Goal: Information Seeking & Learning: Find specific fact

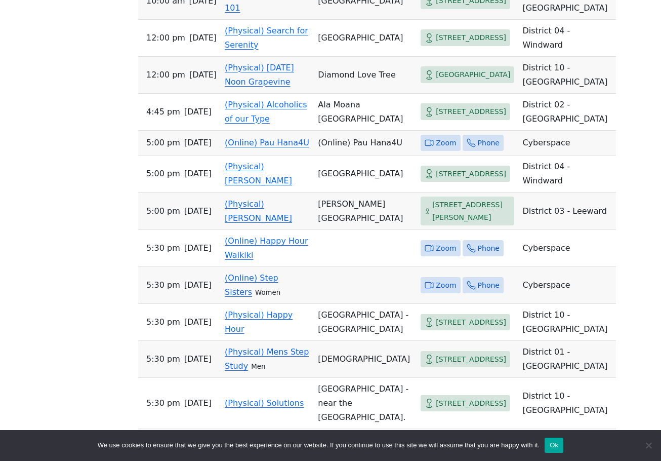
scroll to position [796, 0]
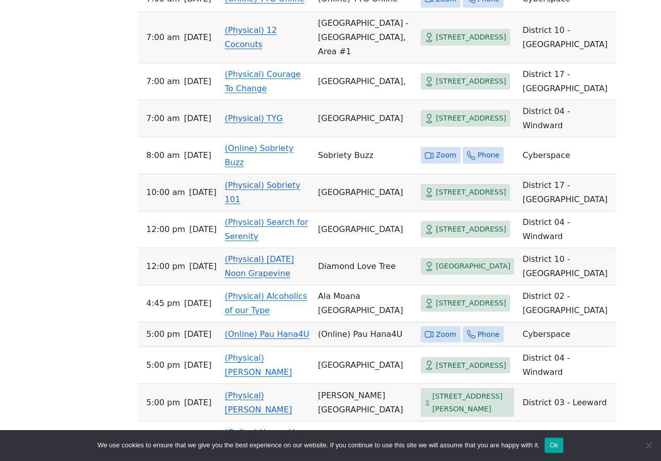
drag, startPoint x: 658, startPoint y: 29, endPoint x: 663, endPoint y: 12, distance: 18.4
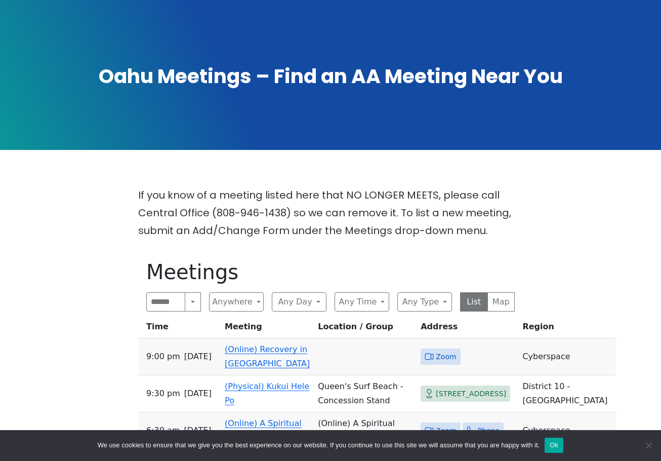
scroll to position [101, 0]
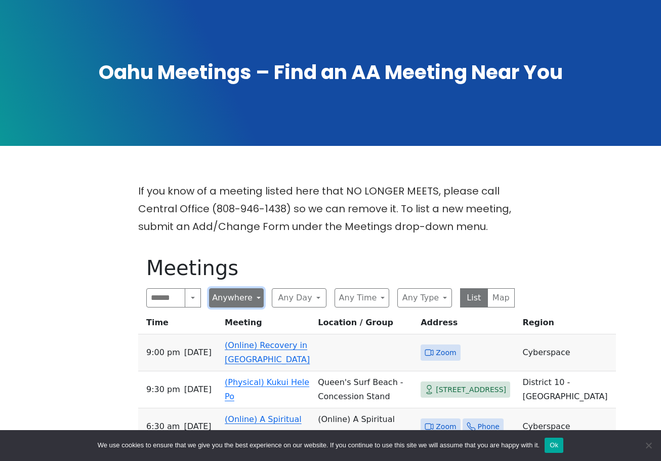
click at [241, 294] on button "Anywhere" at bounding box center [236, 297] width 55 height 19
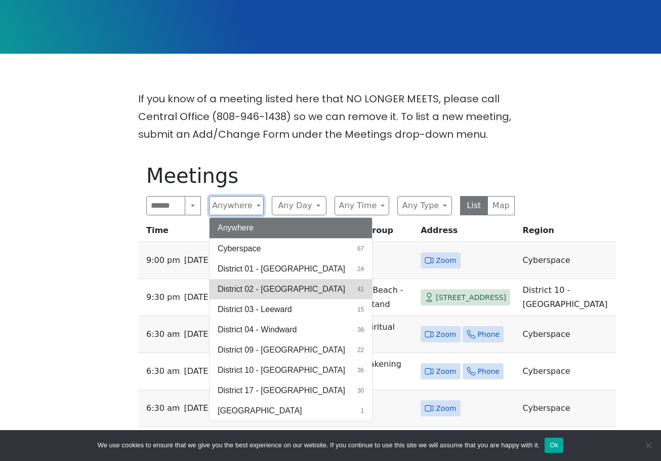
scroll to position [202, 0]
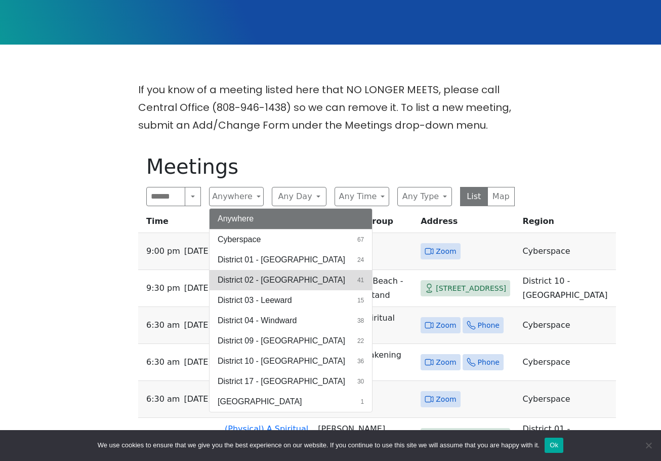
click at [290, 280] on span "District 02 - [GEOGRAPHIC_DATA]" at bounding box center [282, 280] width 128 height 12
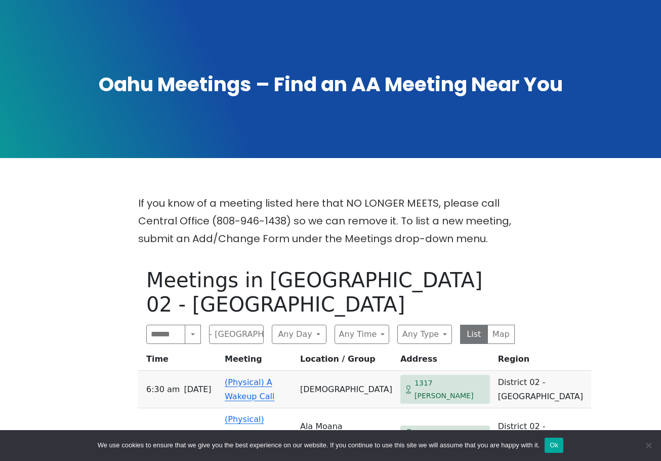
scroll to position [152, 0]
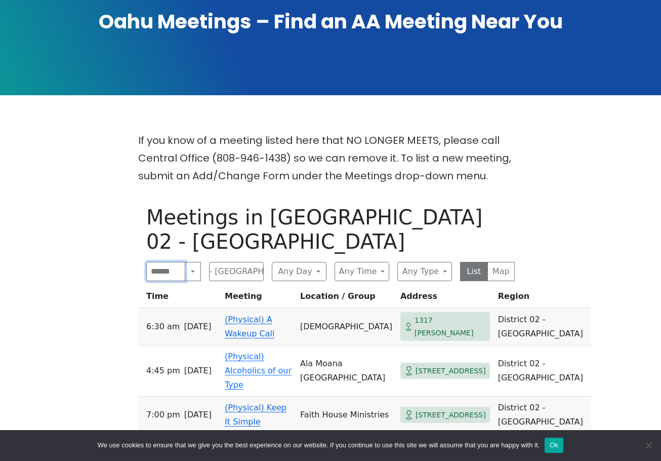
click at [174, 262] on input "Search" at bounding box center [165, 271] width 39 height 19
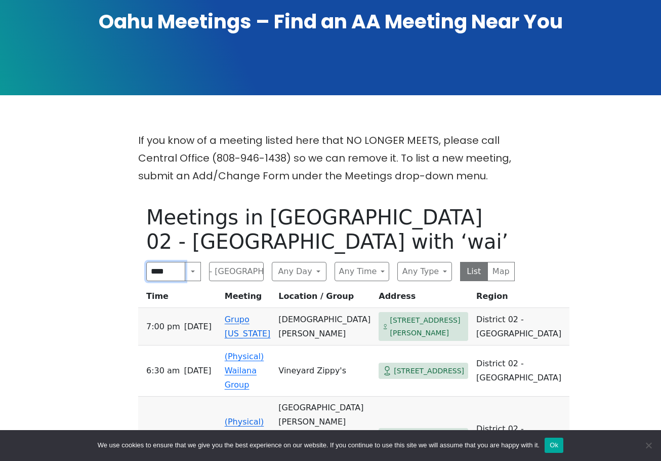
type input "*****"
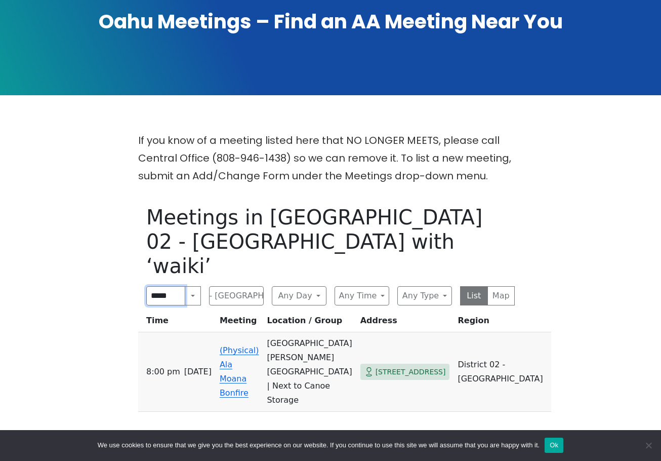
click at [168, 286] on input "*****" at bounding box center [165, 295] width 39 height 19
click at [177, 286] on input "*****" at bounding box center [165, 295] width 39 height 19
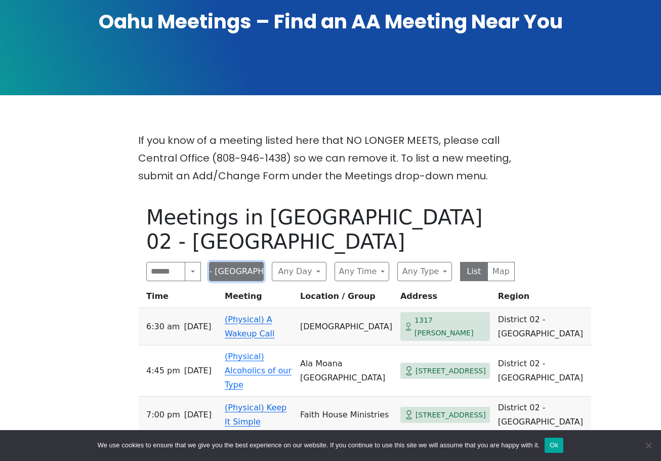
click at [249, 262] on button "District 02 - [GEOGRAPHIC_DATA]" at bounding box center [236, 271] width 55 height 19
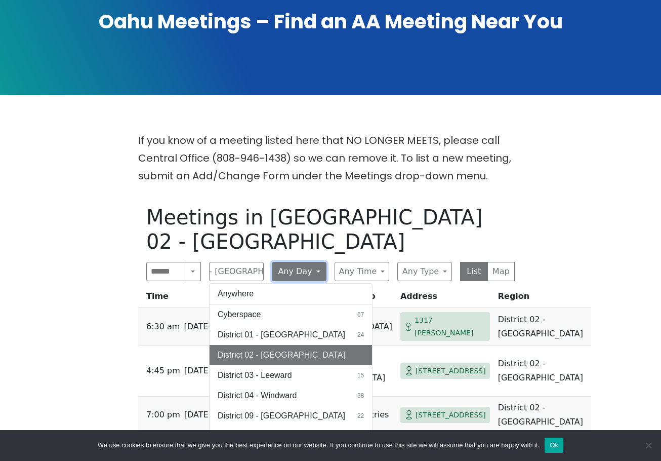
click at [303, 262] on button "Any Day" at bounding box center [299, 271] width 55 height 19
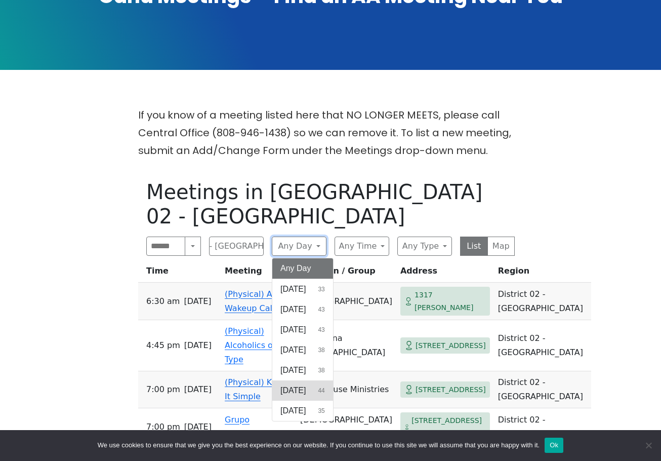
scroll to position [202, 0]
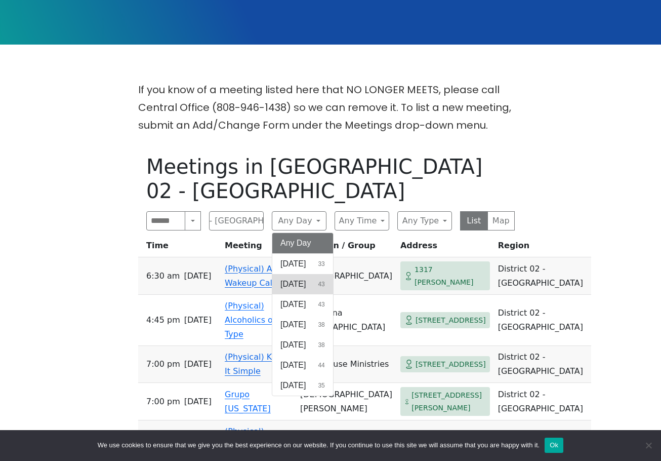
click at [310, 274] on button "[DATE] 43" at bounding box center [302, 284] width 61 height 20
type input "*****"
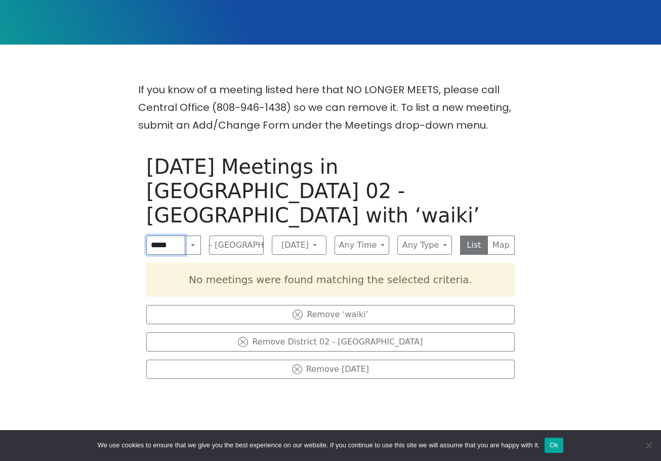
click at [182, 235] on input "*****" at bounding box center [165, 244] width 39 height 19
click at [179, 235] on input "*****" at bounding box center [165, 244] width 39 height 19
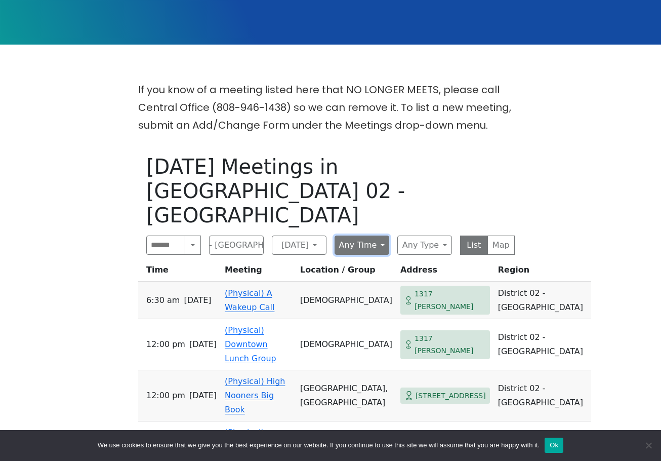
click at [380, 235] on button "Any Time" at bounding box center [362, 244] width 55 height 19
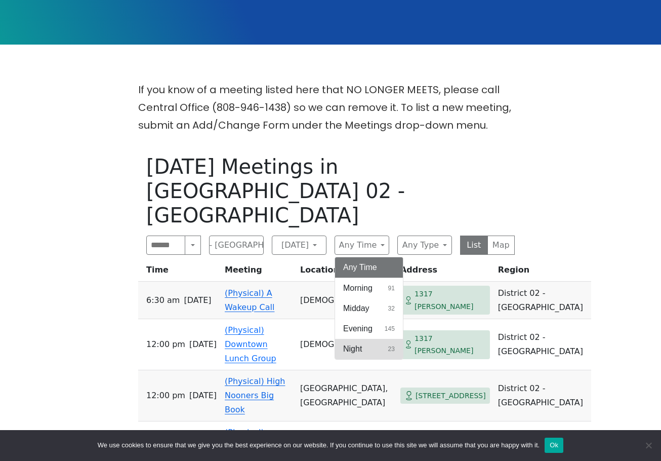
click at [363, 339] on button "Night 23" at bounding box center [369, 349] width 68 height 20
type input "*****"
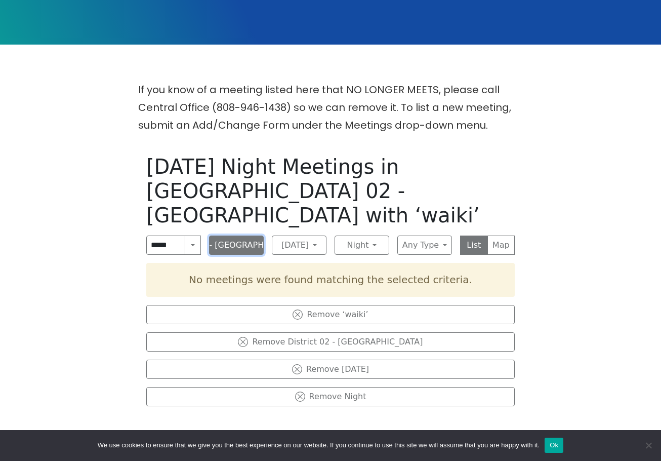
click at [225, 235] on button "District 02 - [GEOGRAPHIC_DATA]" at bounding box center [236, 244] width 55 height 19
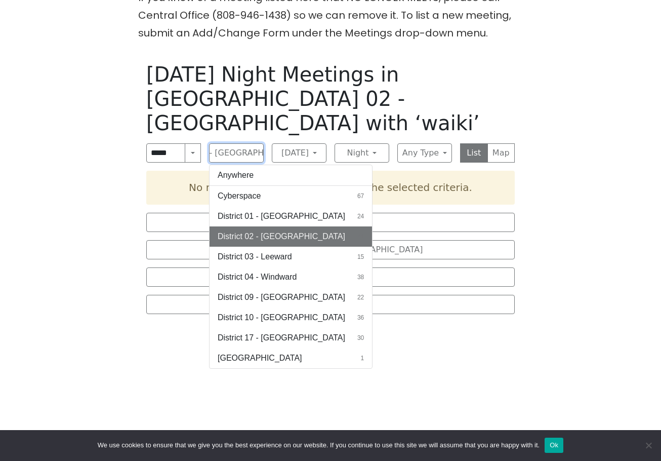
scroll to position [304, 0]
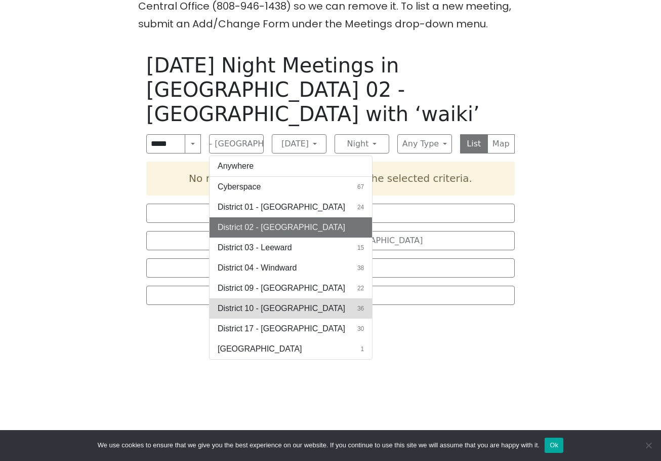
click at [281, 302] on span "District 10 - [GEOGRAPHIC_DATA]" at bounding box center [282, 308] width 128 height 12
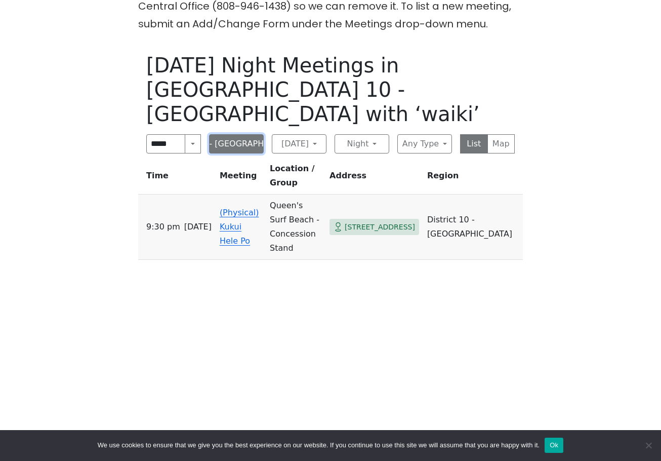
click at [229, 134] on button "District 10 - [GEOGRAPHIC_DATA]" at bounding box center [236, 143] width 55 height 19
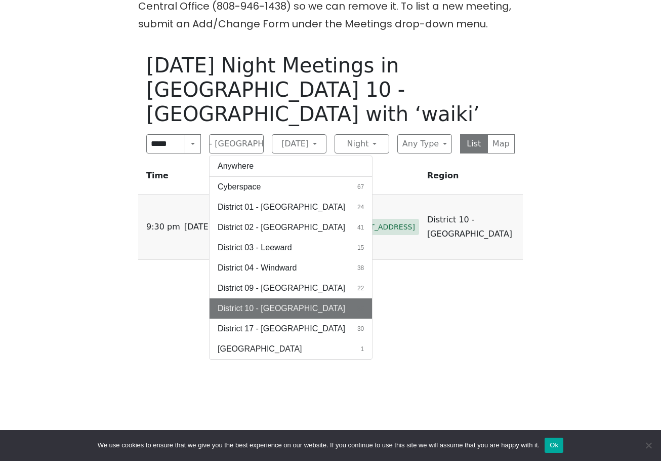
click at [301, 298] on button "District 10 - Waikiki 36" at bounding box center [291, 308] width 162 height 20
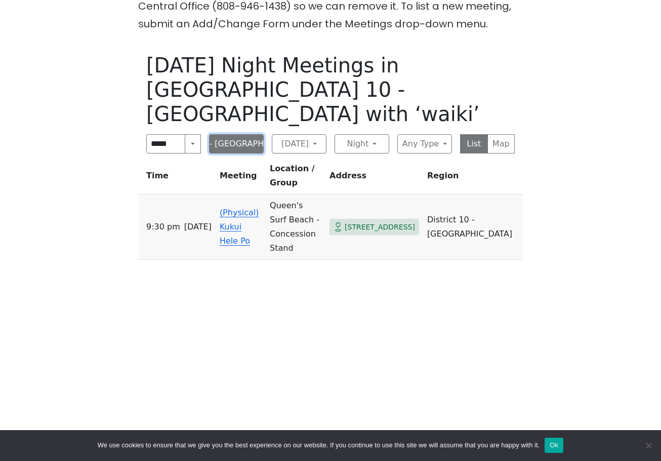
click at [243, 134] on button "District 10 - [GEOGRAPHIC_DATA]" at bounding box center [236, 143] width 55 height 19
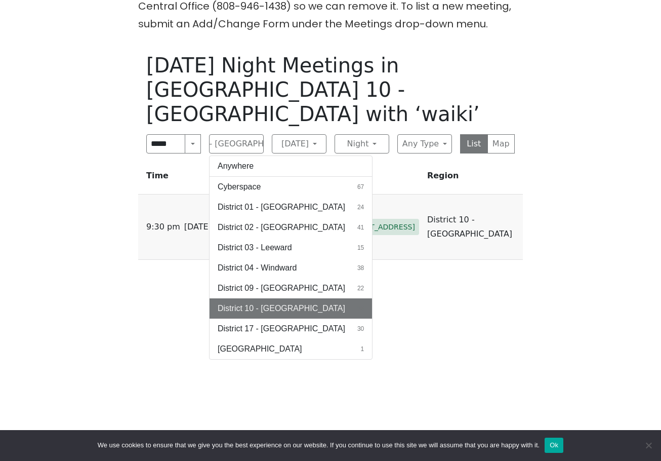
click at [452, 315] on div "[DATE] Night Meetings in [GEOGRAPHIC_DATA] 10 - [GEOGRAPHIC_DATA] with ‘waiki’ …" at bounding box center [330, 275] width 385 height 461
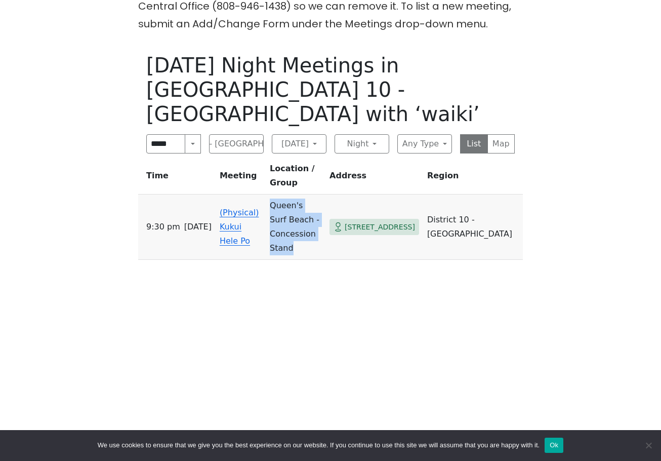
drag, startPoint x: 361, startPoint y: 182, endPoint x: 288, endPoint y: 167, distance: 73.9
click at [288, 194] on td "Queen's Surf Beach - Concession Stand" at bounding box center [296, 226] width 60 height 65
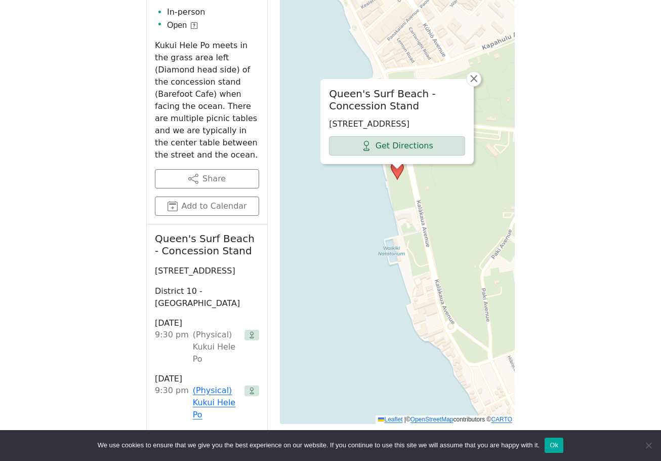
scroll to position [299, 0]
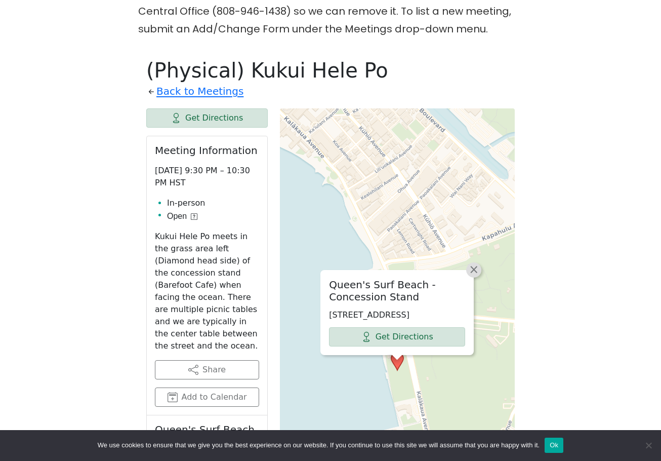
click at [474, 263] on span "×" at bounding box center [474, 269] width 10 height 12
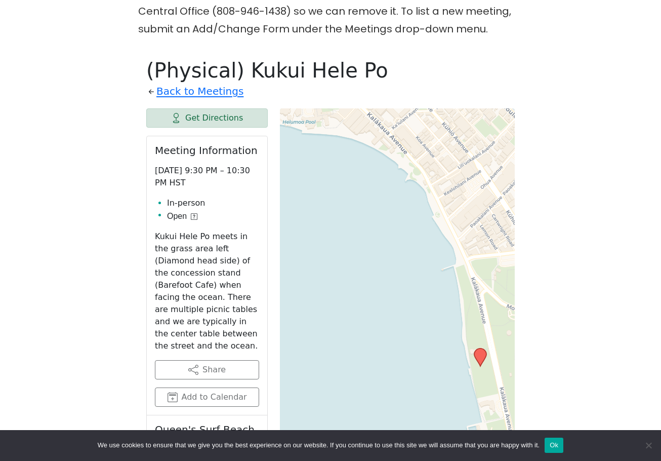
click at [482, 355] on icon at bounding box center [480, 357] width 12 height 18
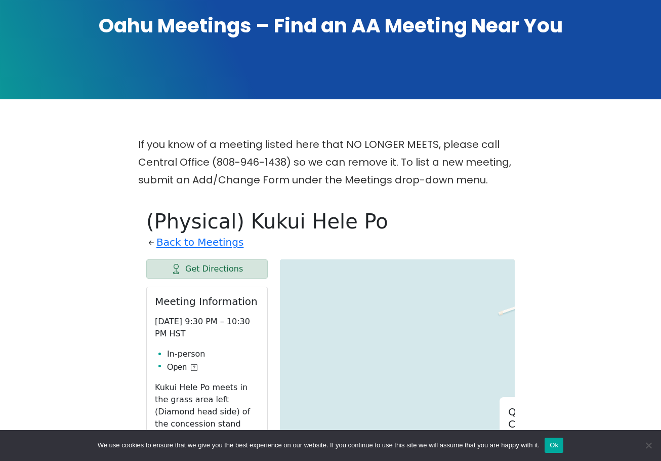
scroll to position [147, 0]
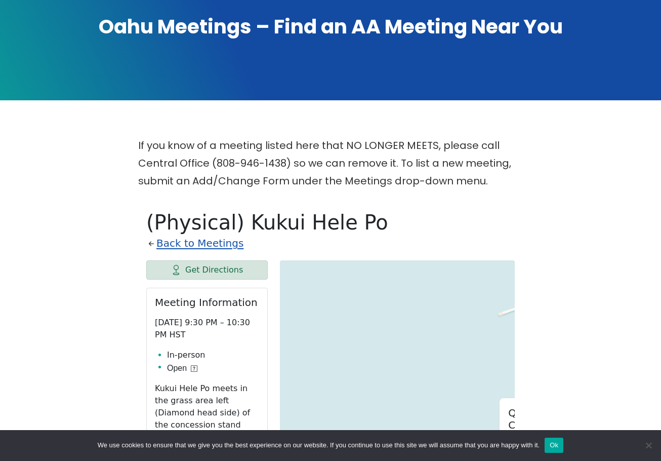
click at [196, 244] on link "Back to Meetings" at bounding box center [199, 243] width 87 height 18
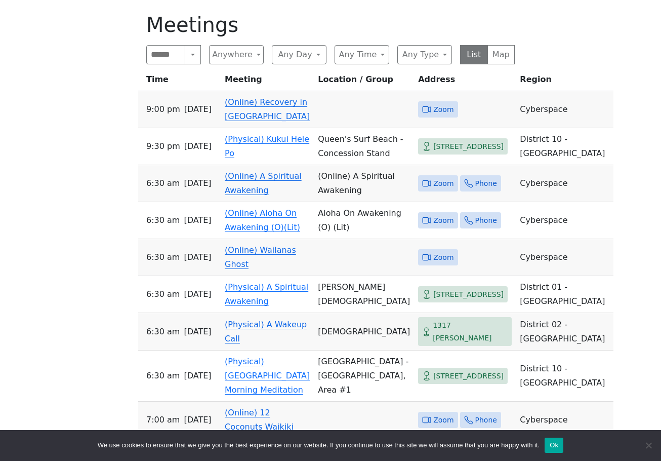
scroll to position [248, 0]
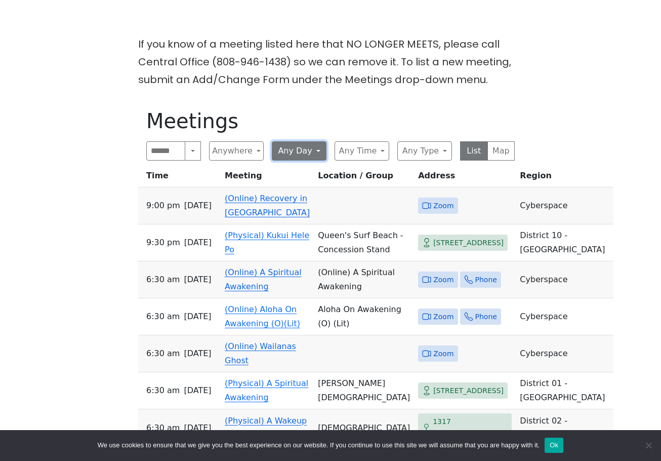
click at [293, 155] on button "Any Day" at bounding box center [299, 150] width 55 height 19
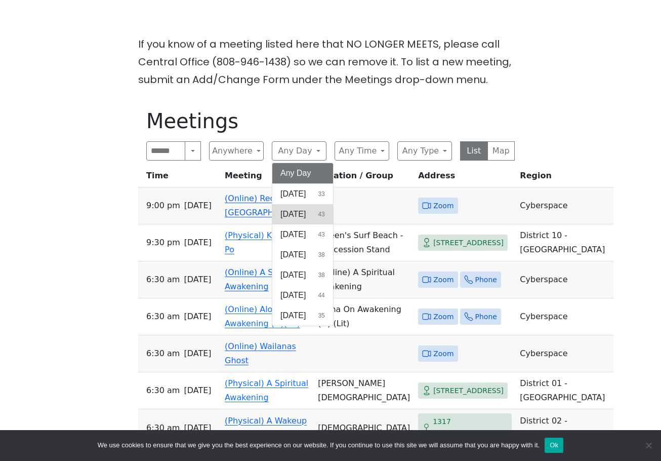
click at [310, 212] on button "[DATE] 43" at bounding box center [302, 214] width 61 height 20
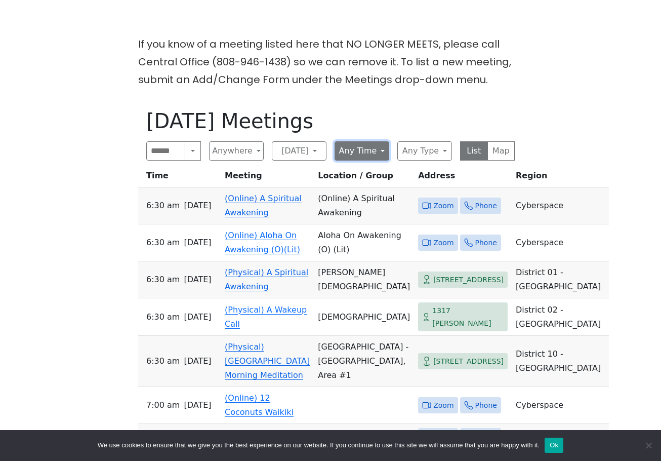
click at [381, 149] on button "Any Time" at bounding box center [362, 150] width 55 height 19
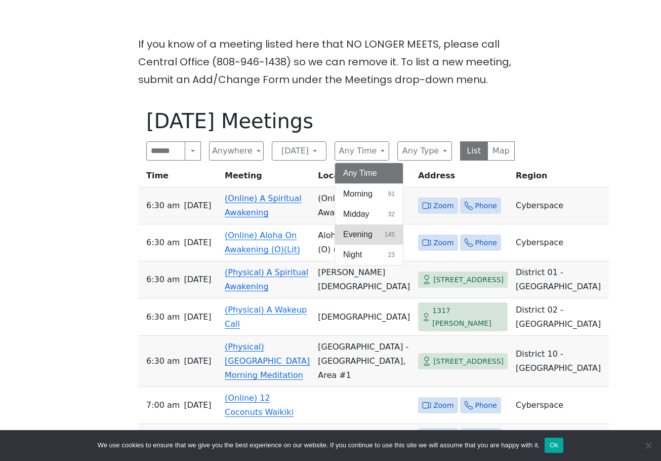
click at [361, 234] on span "Evening" at bounding box center [357, 234] width 29 height 12
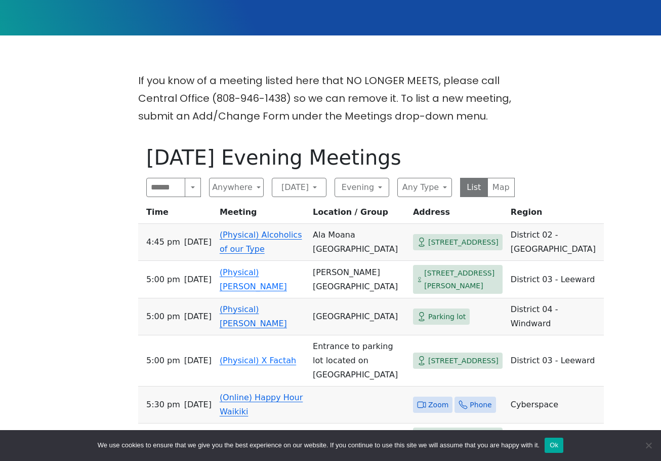
scroll to position [197, 0]
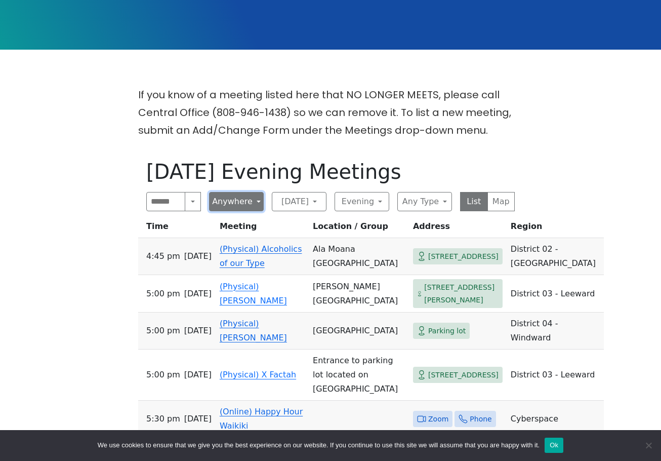
click at [259, 199] on button "Anywhere" at bounding box center [236, 201] width 55 height 19
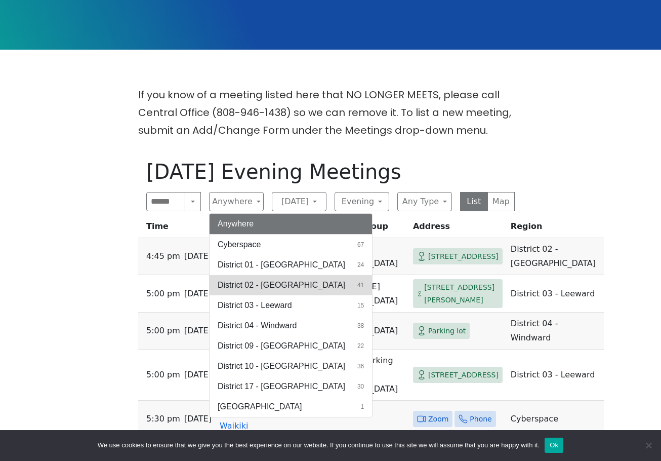
click at [298, 285] on button "District 02 - [GEOGRAPHIC_DATA] 41" at bounding box center [291, 285] width 162 height 20
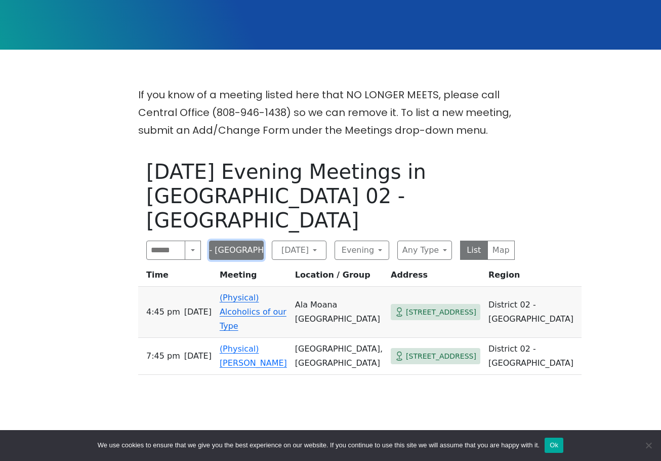
click at [240, 240] on button "District 02 - [GEOGRAPHIC_DATA]" at bounding box center [236, 249] width 55 height 19
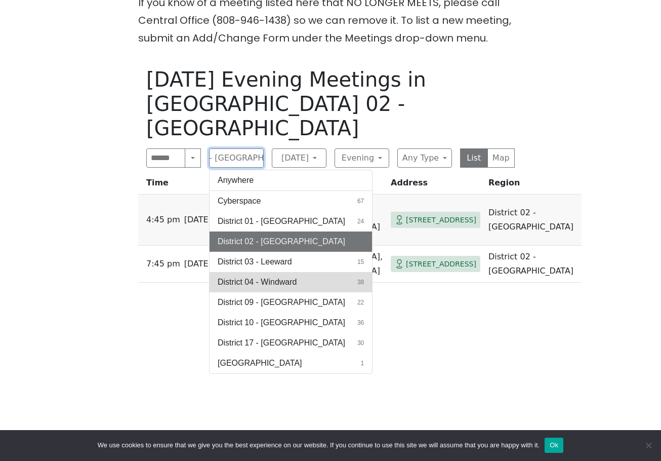
scroll to position [299, 0]
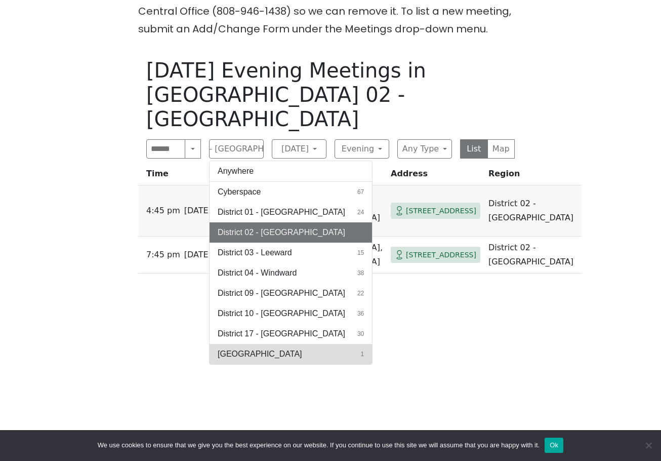
click at [268, 344] on button "[GEOGRAPHIC_DATA] 1" at bounding box center [291, 354] width 162 height 20
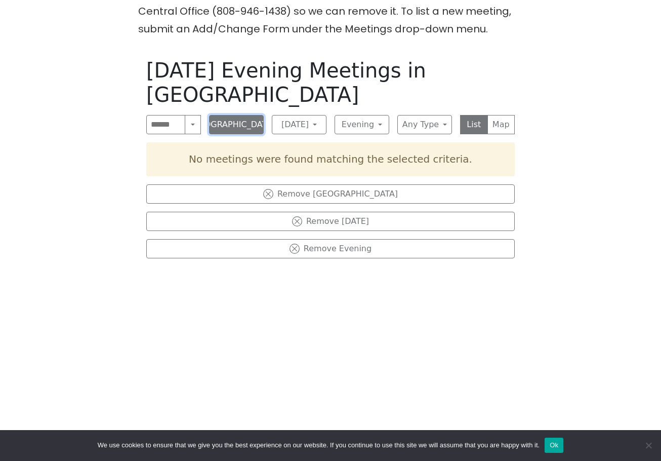
click at [259, 115] on button "[GEOGRAPHIC_DATA]" at bounding box center [236, 124] width 55 height 19
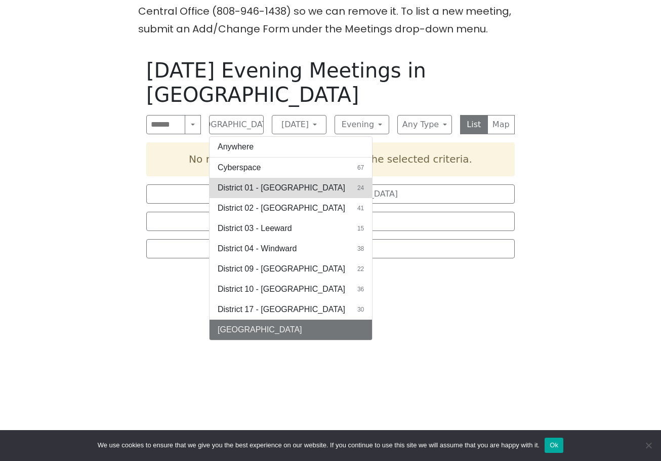
click at [320, 178] on button "District 01 - Diamond Head 24" at bounding box center [291, 188] width 162 height 20
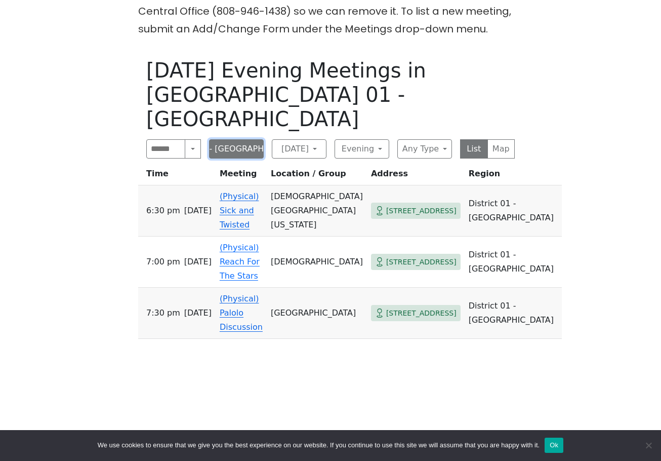
click at [243, 139] on button "District 01 - [GEOGRAPHIC_DATA]" at bounding box center [236, 148] width 55 height 19
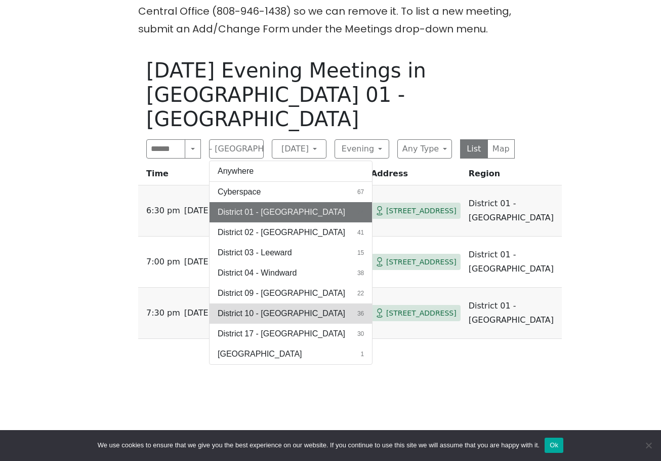
click at [302, 303] on button "District 10 - Waikiki 36" at bounding box center [291, 313] width 162 height 20
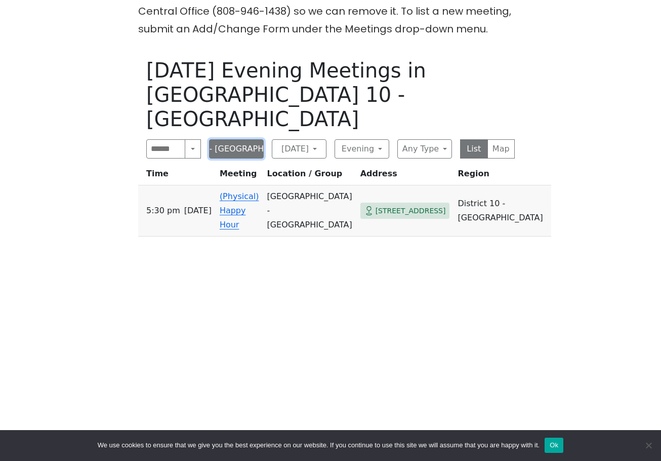
click at [239, 139] on button "District 10 - [GEOGRAPHIC_DATA]" at bounding box center [236, 148] width 55 height 19
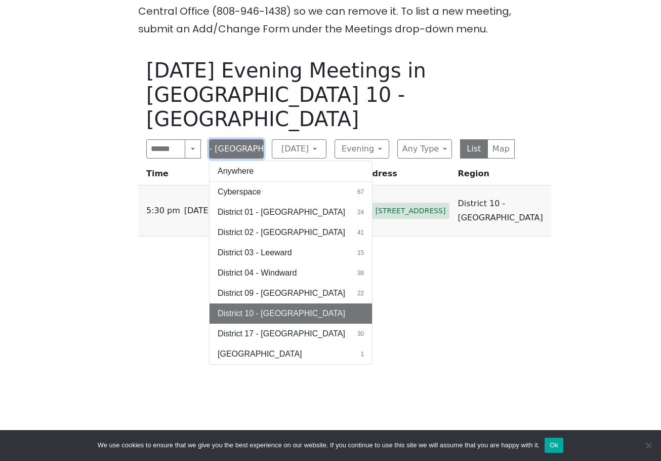
click at [231, 139] on button "District 10 - [GEOGRAPHIC_DATA]" at bounding box center [236, 148] width 55 height 19
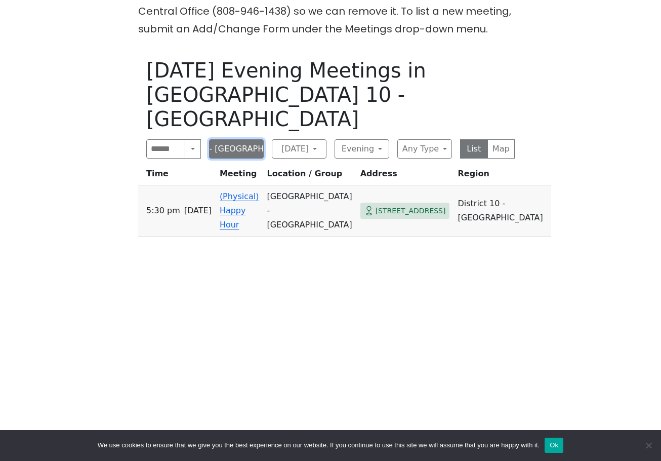
click at [231, 139] on button "District 10 - [GEOGRAPHIC_DATA]" at bounding box center [236, 148] width 55 height 19
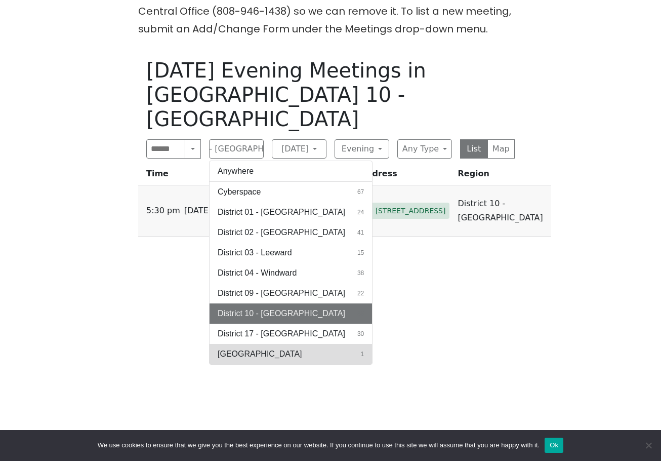
click at [269, 344] on button "[GEOGRAPHIC_DATA] 1" at bounding box center [291, 354] width 162 height 20
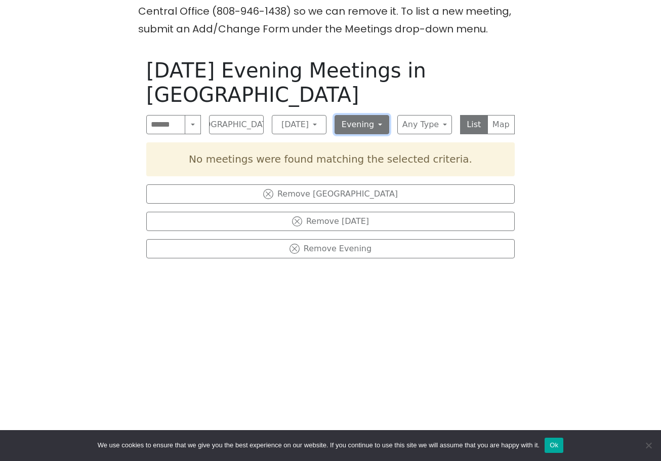
click at [359, 115] on button "Evening" at bounding box center [362, 124] width 55 height 19
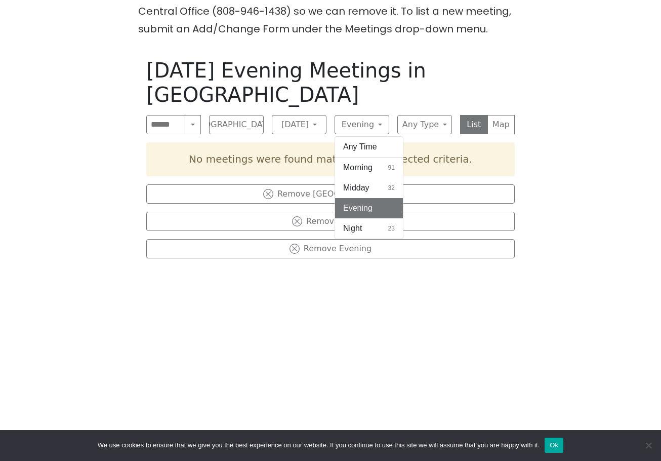
click at [309, 351] on div "[DATE] Evening Meetings in [GEOGRAPHIC_DATA] Search Near Location Near Me [GEOG…" at bounding box center [330, 280] width 385 height 461
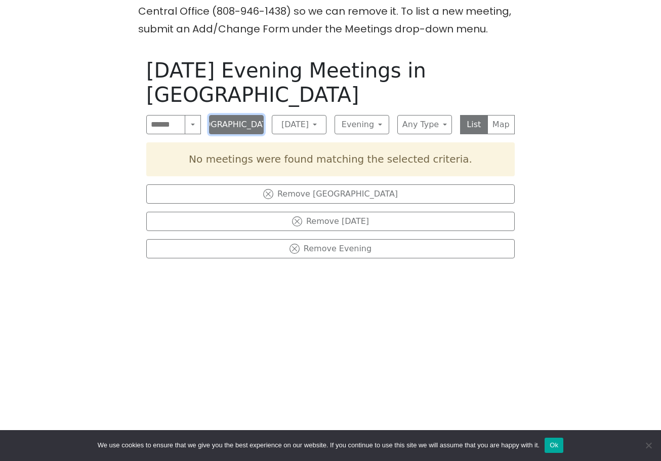
click at [249, 115] on button "[GEOGRAPHIC_DATA]" at bounding box center [236, 124] width 55 height 19
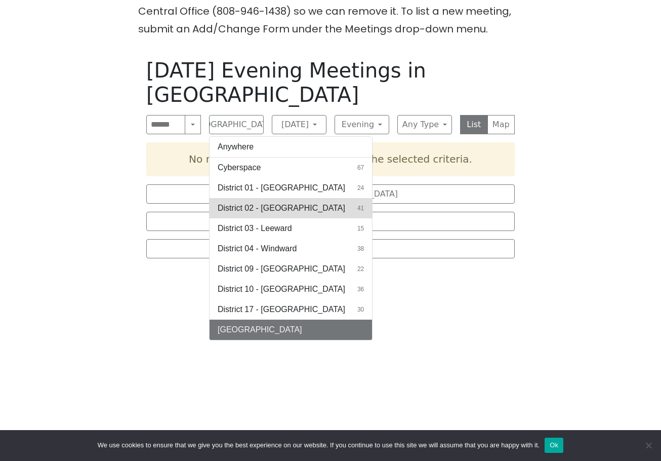
click at [286, 202] on span "District 02 - [GEOGRAPHIC_DATA]" at bounding box center [282, 208] width 128 height 12
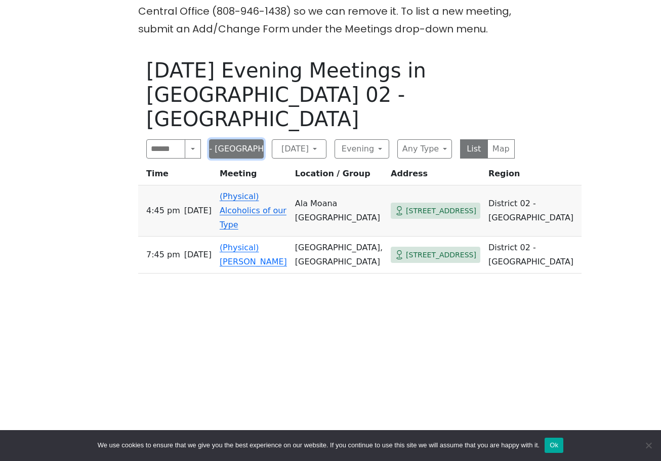
click at [245, 139] on button "District 02 - [GEOGRAPHIC_DATA]" at bounding box center [236, 148] width 55 height 19
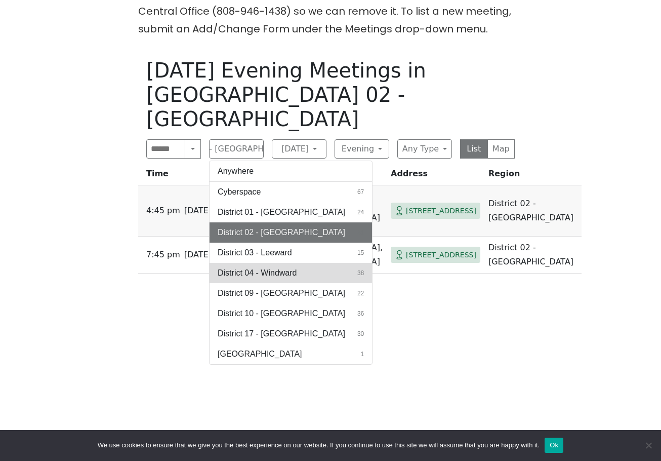
click at [288, 267] on span "District 04 - Windward" at bounding box center [257, 273] width 79 height 12
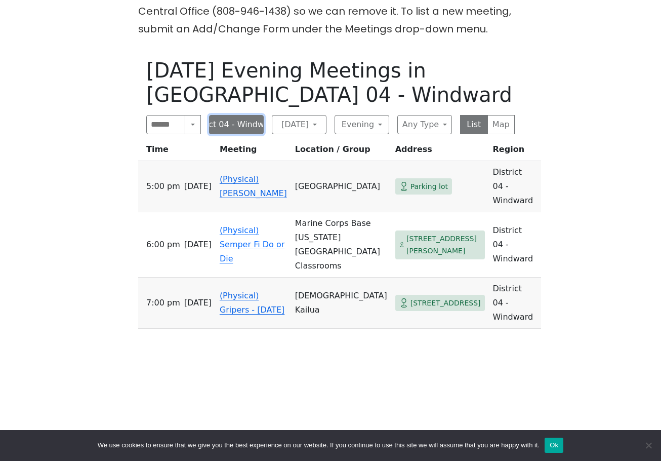
click at [233, 119] on button "District 04 - Windward" at bounding box center [236, 124] width 55 height 19
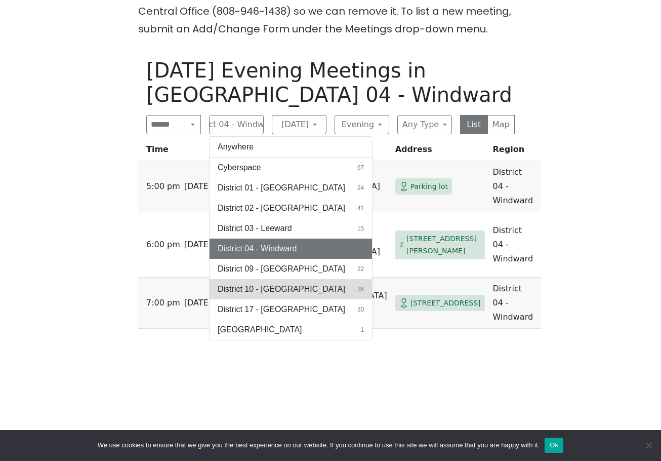
click at [299, 282] on button "District 10 - Waikiki 36" at bounding box center [291, 289] width 162 height 20
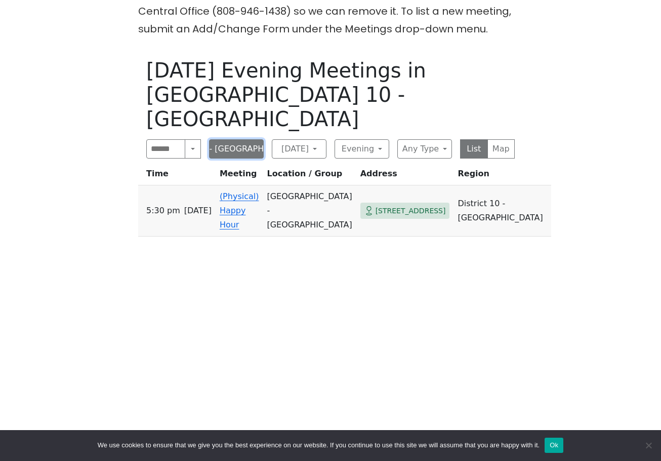
click at [244, 139] on button "District 10 - [GEOGRAPHIC_DATA]" at bounding box center [236, 148] width 55 height 19
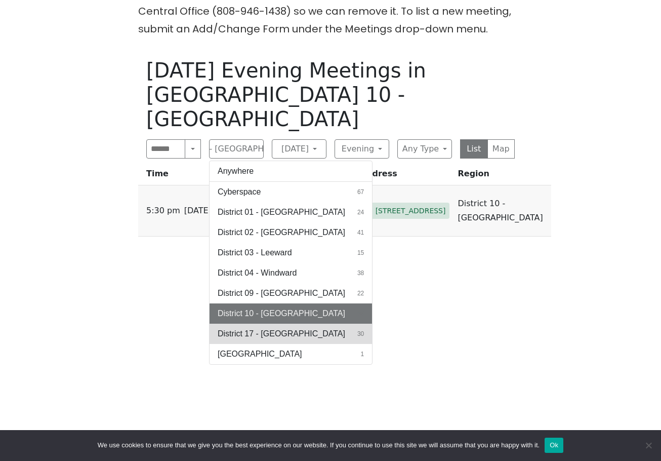
click at [316, 323] on button "District 17 - [GEOGRAPHIC_DATA] 30" at bounding box center [291, 333] width 162 height 20
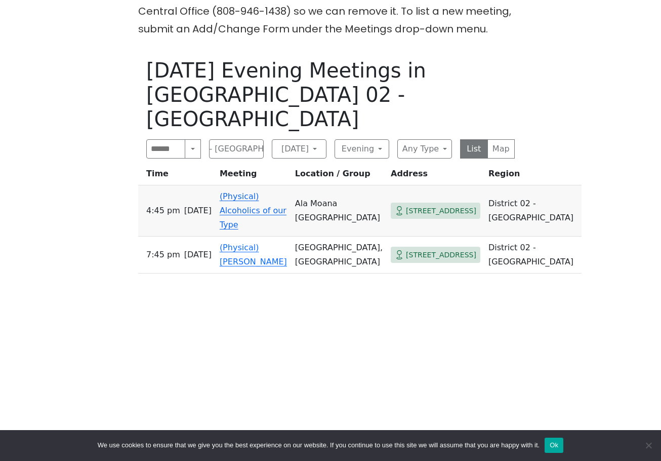
scroll to position [197, 0]
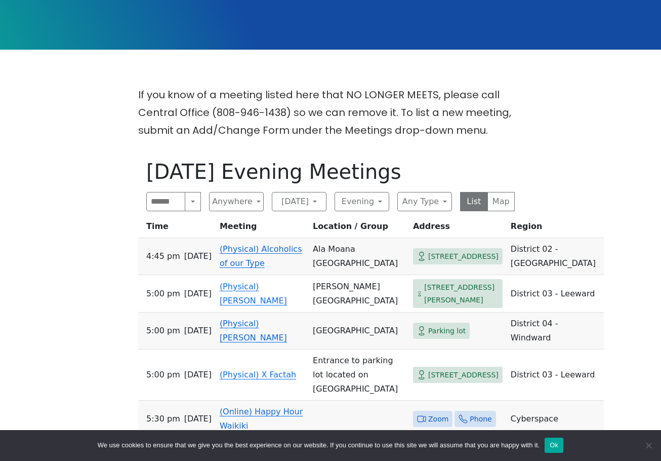
scroll to position [248, 0]
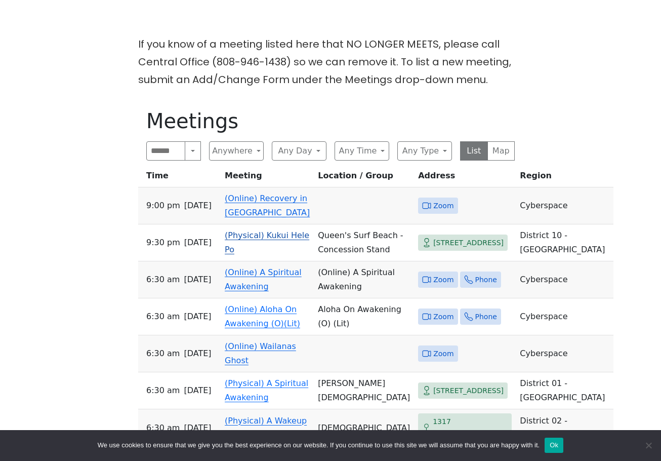
click at [258, 244] on link "(Physical) Kukui Hele Po" at bounding box center [267, 242] width 85 height 24
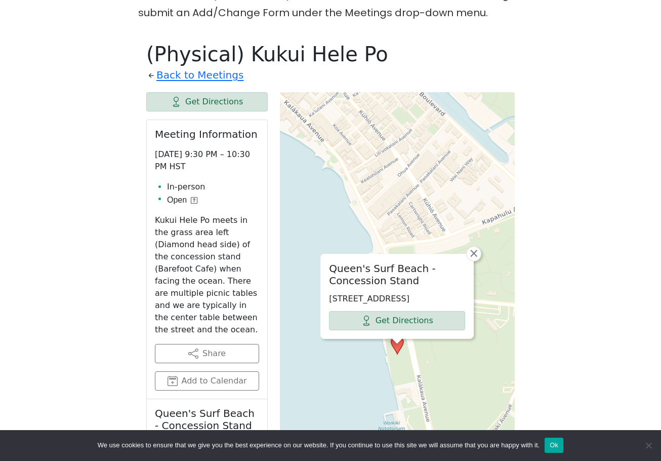
scroll to position [299, 0]
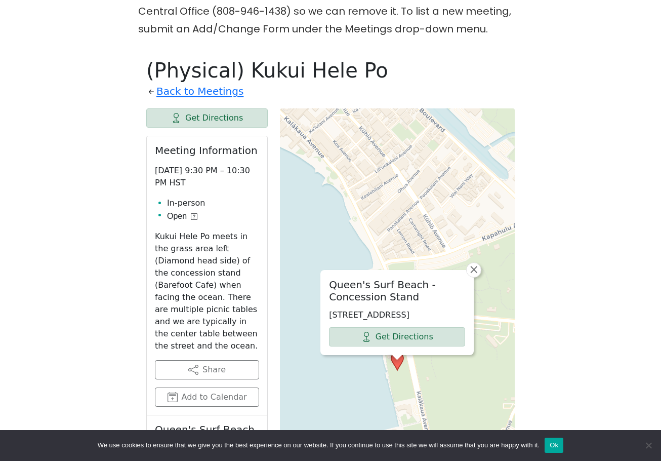
click at [194, 217] on icon at bounding box center [194, 216] width 2 height 4
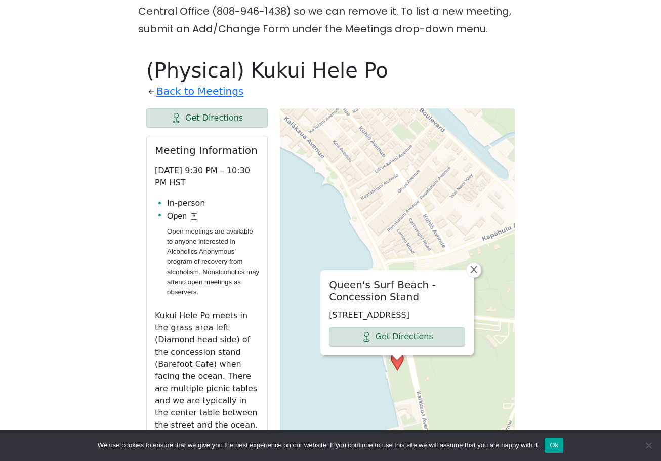
click at [194, 217] on icon at bounding box center [194, 216] width 2 height 4
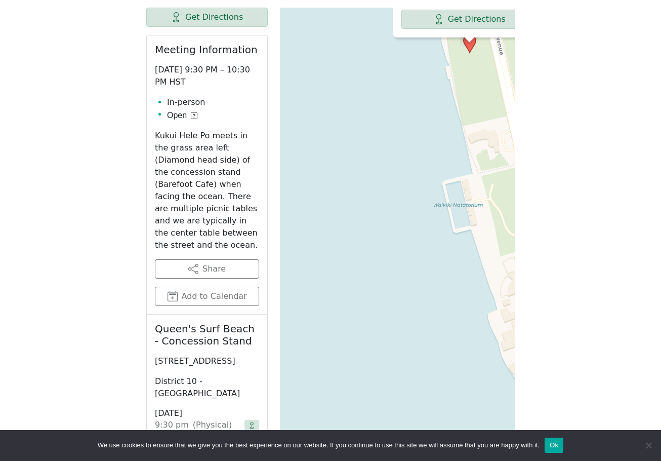
scroll to position [400, 0]
click at [196, 112] on icon at bounding box center [194, 115] width 7 height 7
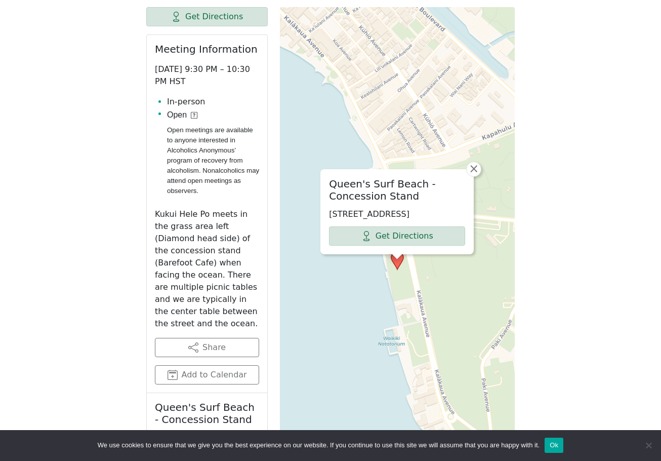
click at [196, 112] on icon at bounding box center [194, 115] width 7 height 7
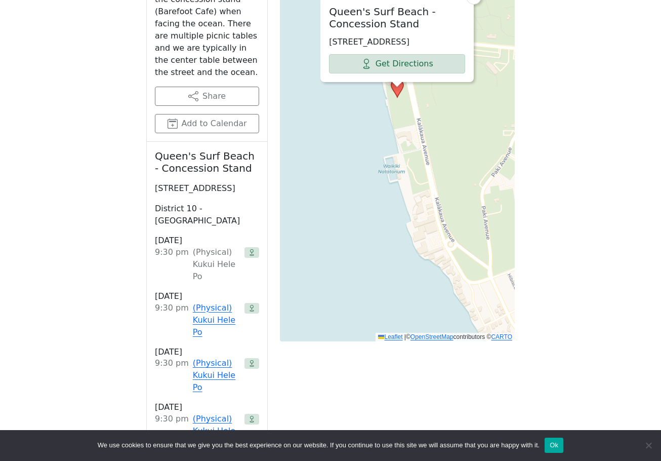
scroll to position [653, 0]
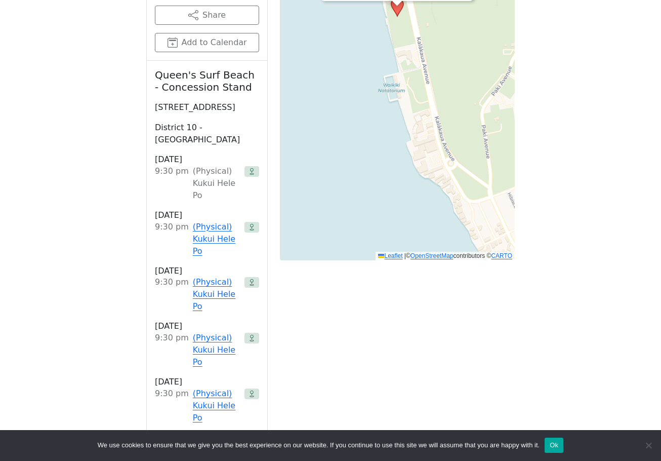
click at [587, 325] on div "If you know of a meeting listed here that NO LONGER MEETS, please call Central …" at bounding box center [330, 180] width 595 height 1099
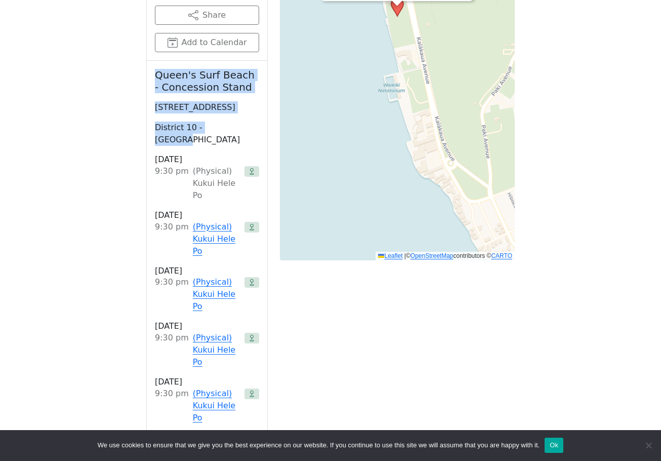
drag, startPoint x: 150, startPoint y: 59, endPoint x: 228, endPoint y: 119, distance: 98.9
click at [228, 119] on div "[GEOGRAPHIC_DATA] - Concession Stand [STREET_ADDRESS] District 10 - [GEOGRAPHIC…" at bounding box center [207, 302] width 120 height 482
click at [240, 112] on p "[STREET_ADDRESS]" at bounding box center [207, 107] width 104 height 12
click at [243, 111] on p "[STREET_ADDRESS]" at bounding box center [207, 107] width 104 height 12
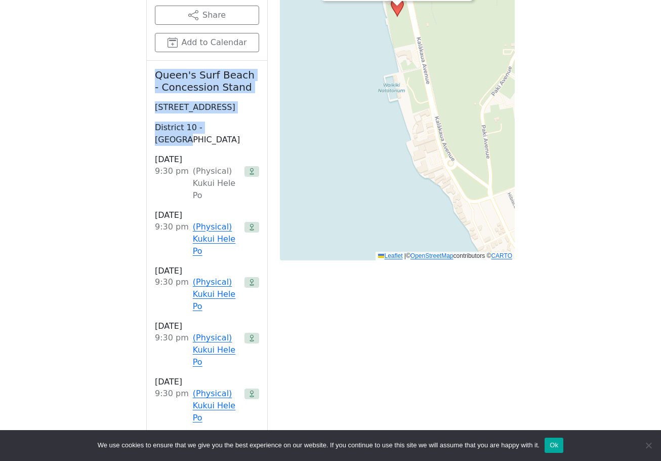
click at [255, 114] on div "[GEOGRAPHIC_DATA] - Concession Stand [STREET_ADDRESS] District 10 - [GEOGRAPHIC…" at bounding box center [207, 302] width 120 height 482
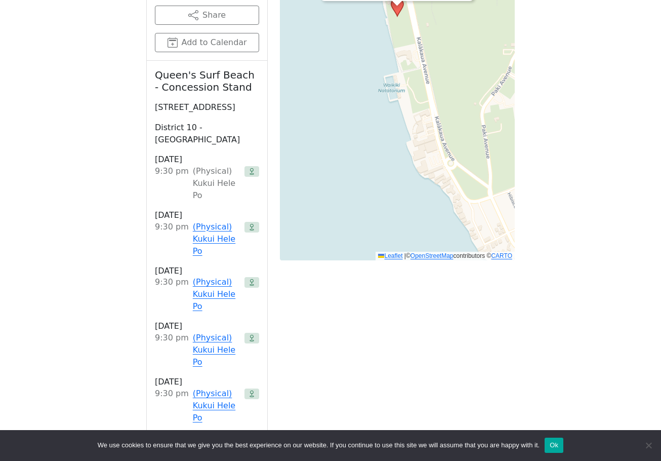
drag, startPoint x: 244, startPoint y: 106, endPoint x: 155, endPoint y: 59, distance: 101.0
click at [155, 61] on div "[GEOGRAPHIC_DATA] - Concession Stand [STREET_ADDRESS] District 10 - [GEOGRAPHIC…" at bounding box center [207, 302] width 120 height 482
copy div "[GEOGRAPHIC_DATA] - Concession Stand [STREET_ADDRESS]"
click at [334, 339] on div "Get Directions Meeting Information [DATE] 9:30 PM – 10:30 PM HST In-person Open…" at bounding box center [330, 231] width 368 height 955
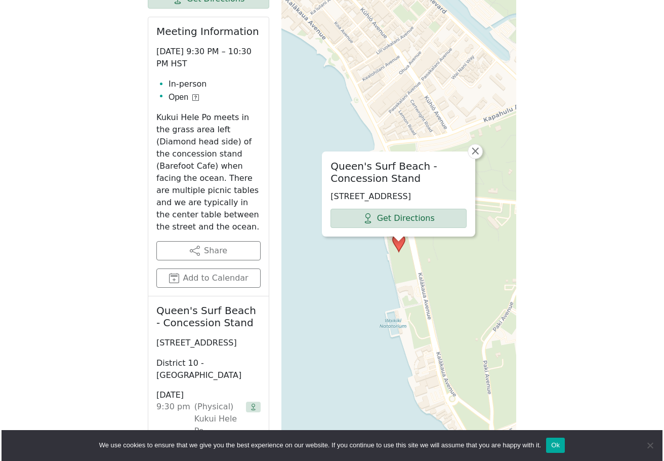
scroll to position [400, 0]
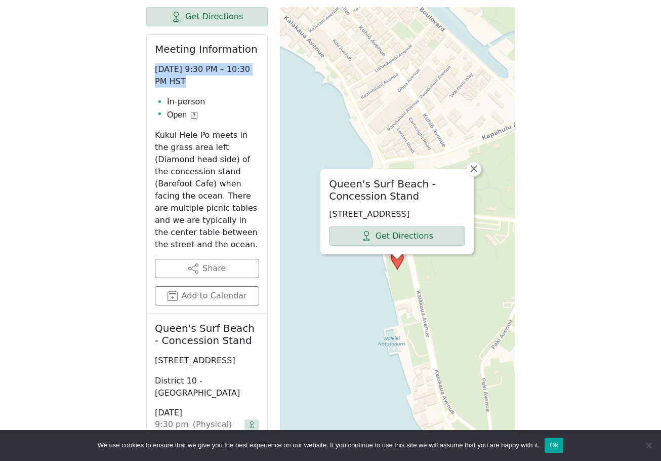
drag, startPoint x: 151, startPoint y: 70, endPoint x: 173, endPoint y: 85, distance: 25.8
click at [173, 85] on div "Meeting Information [DATE] 9:30 PM – 10:30 PM HST In-person Open Kukui Hele Po …" at bounding box center [207, 174] width 120 height 279
copy p "[DATE] 9:30 PM – 10:30 PM HST"
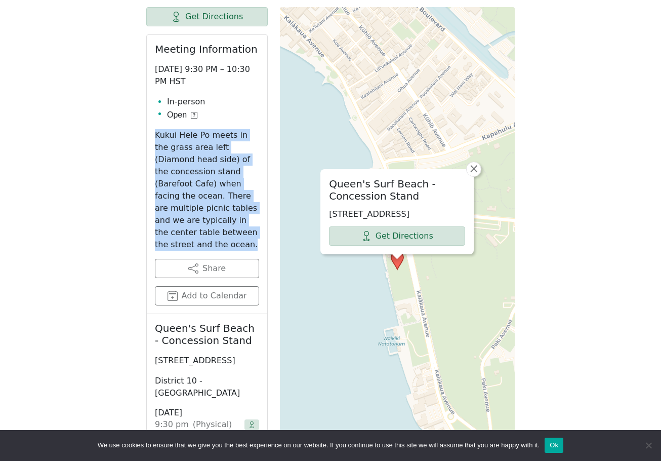
drag, startPoint x: 152, startPoint y: 132, endPoint x: 223, endPoint y: 230, distance: 120.8
click at [223, 230] on div "Meeting Information [DATE] 9:30 PM – 10:30 PM HST In-person Open Kukui Hele Po …" at bounding box center [207, 174] width 120 height 279
copy p "Kukui Hele Po meets in the grass area left (Diamond head side) of the concessio…"
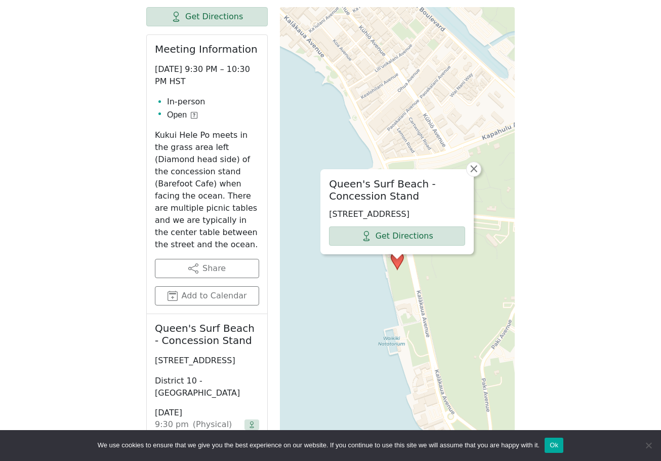
click at [598, 165] on div "If you know of a meeting listed here that NO LONGER MEETS, please call Central …" at bounding box center [330, 433] width 595 height 1099
click at [558, 451] on button "Ok" at bounding box center [554, 444] width 19 height 15
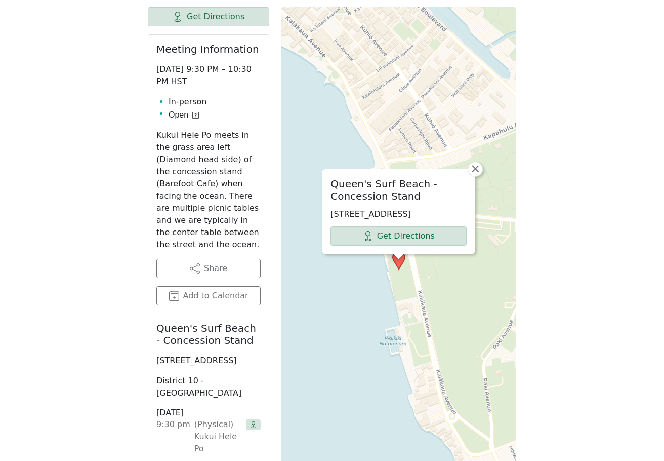
click at [568, 86] on div "If you know of a meeting listed here that NO LONGER MEETS, please call Central …" at bounding box center [332, 433] width 598 height 1099
click at [564, 81] on div "If you know of a meeting listed here that NO LONGER MEETS, please call Central …" at bounding box center [332, 433] width 598 height 1099
